Goal: Task Accomplishment & Management: Use online tool/utility

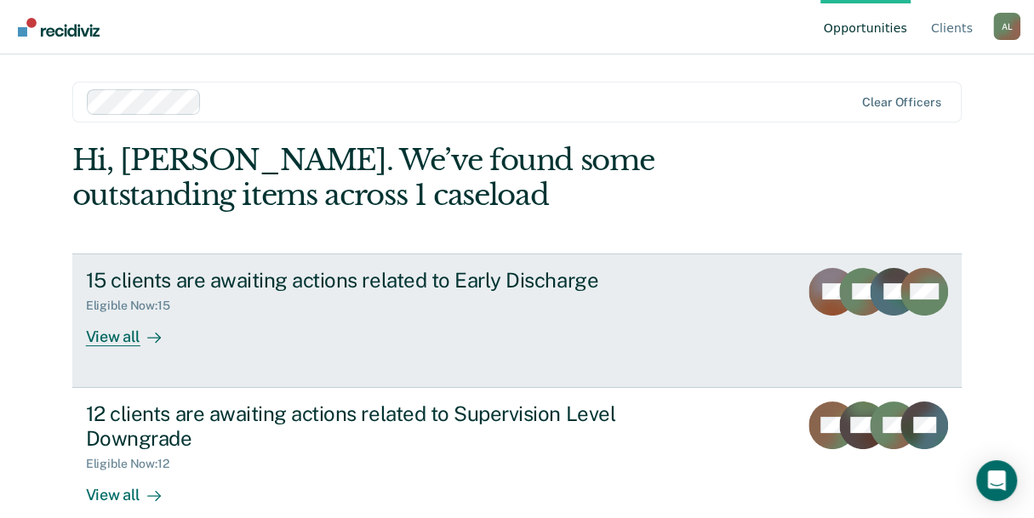
click at [470, 309] on div "Eligible Now : 15" at bounding box center [384, 302] width 597 height 21
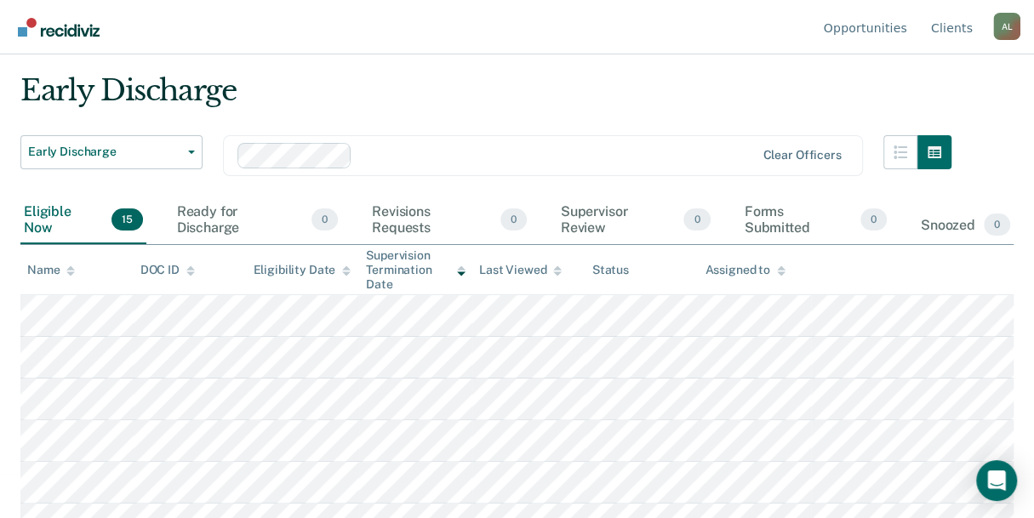
scroll to position [48, 0]
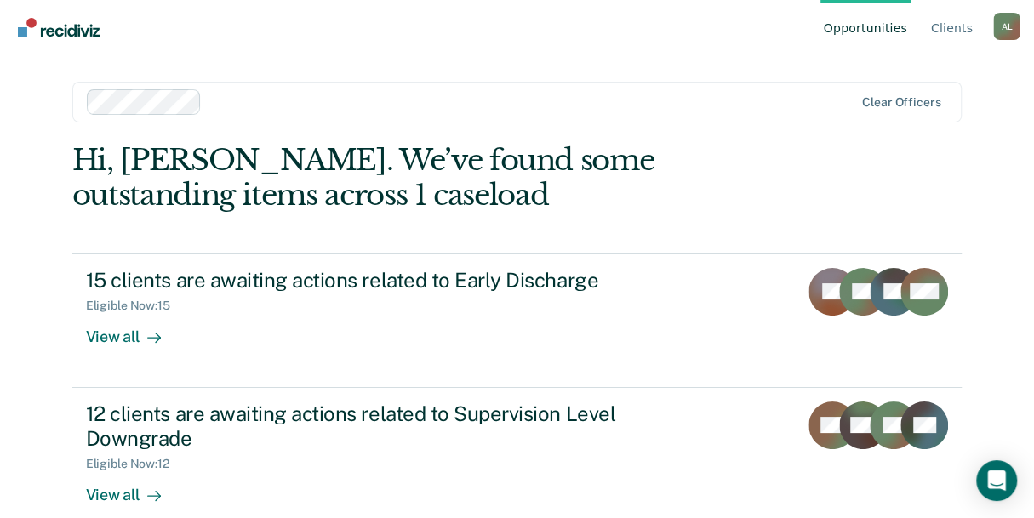
scroll to position [26, 0]
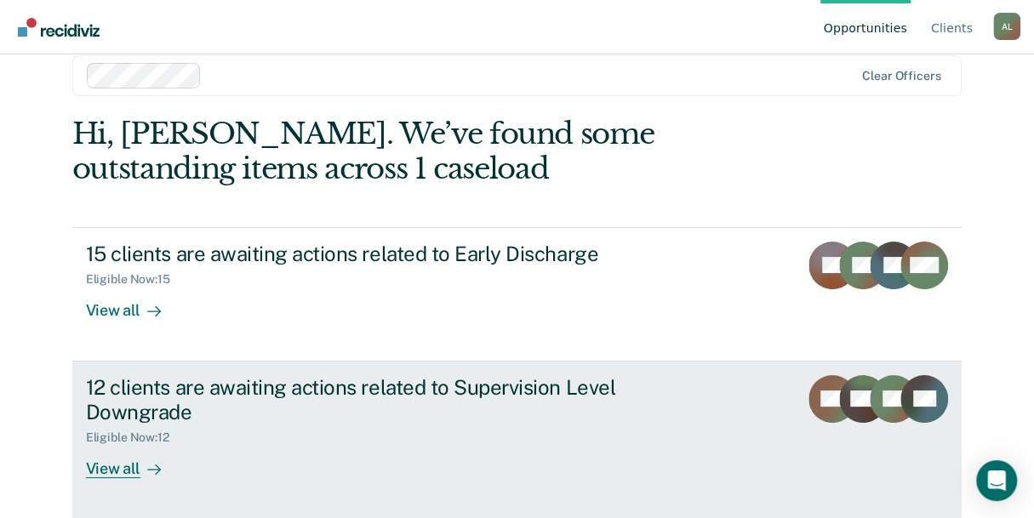
click at [304, 397] on div "12 clients are awaiting actions related to Supervision Level Downgrade" at bounding box center [384, 399] width 597 height 49
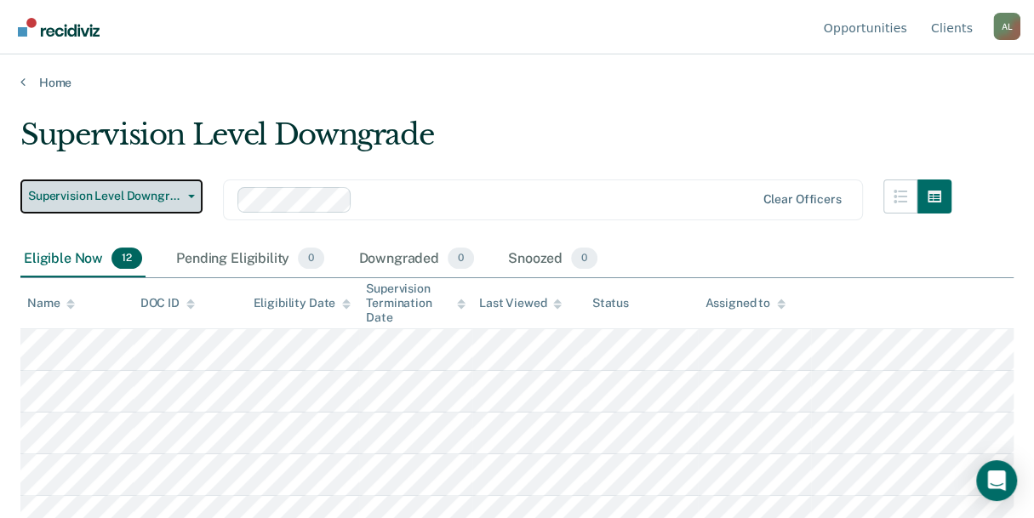
click at [186, 195] on span "button" at bounding box center [188, 196] width 14 height 3
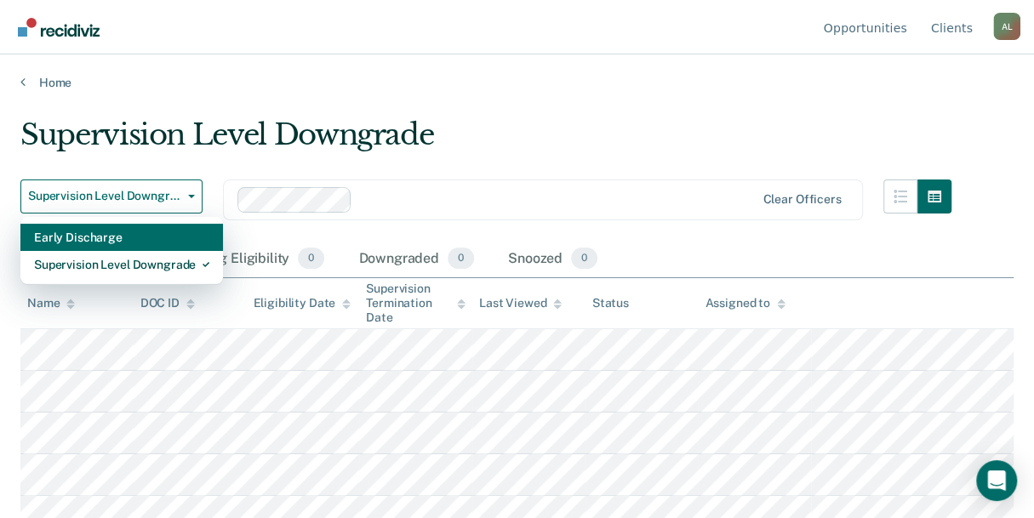
click at [166, 242] on div "Early Discharge" at bounding box center [121, 237] width 175 height 27
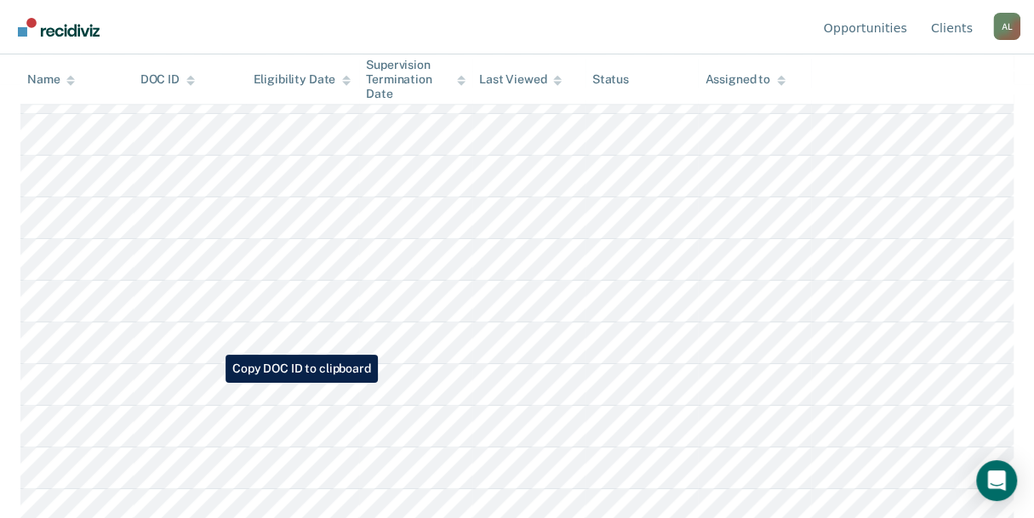
scroll to position [433, 0]
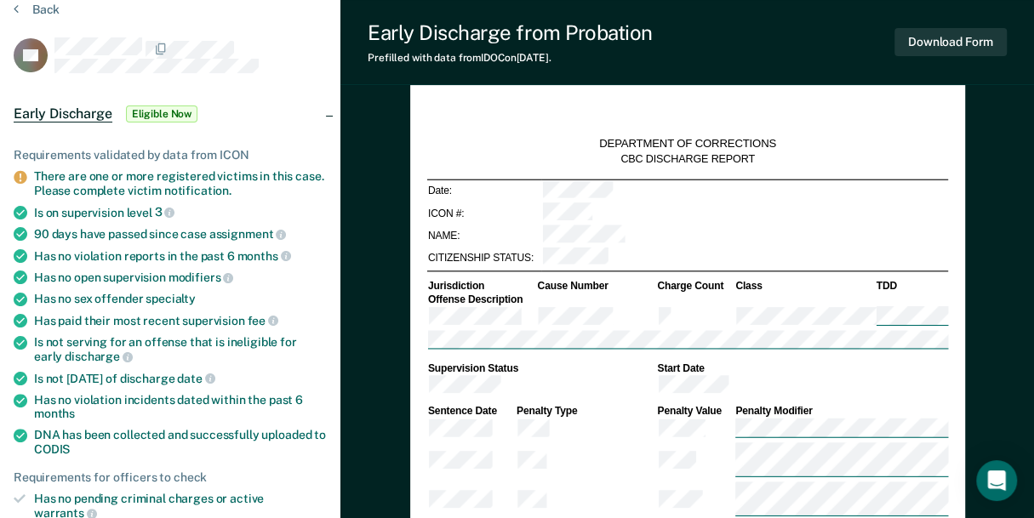
type textarea "x"
